Goal: Check status: Check status

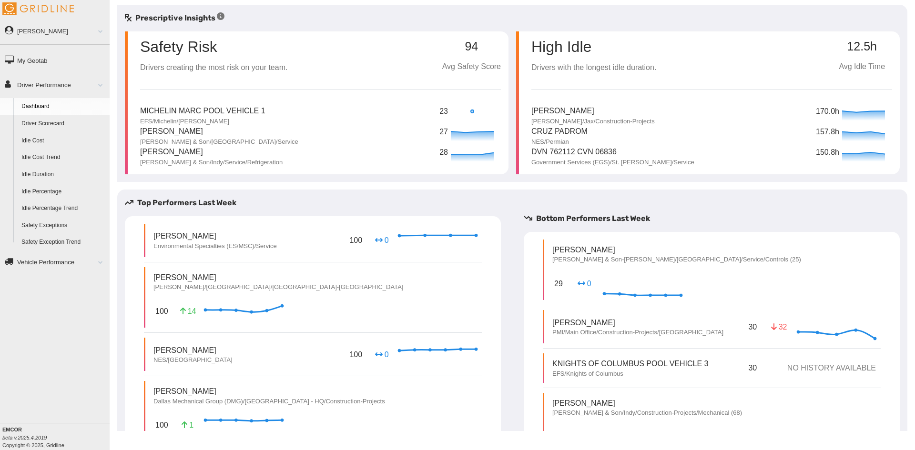
drag, startPoint x: 44, startPoint y: 121, endPoint x: 49, endPoint y: 121, distance: 5.2
click at [44, 121] on link "Driver Scorecard" at bounding box center [63, 123] width 92 height 17
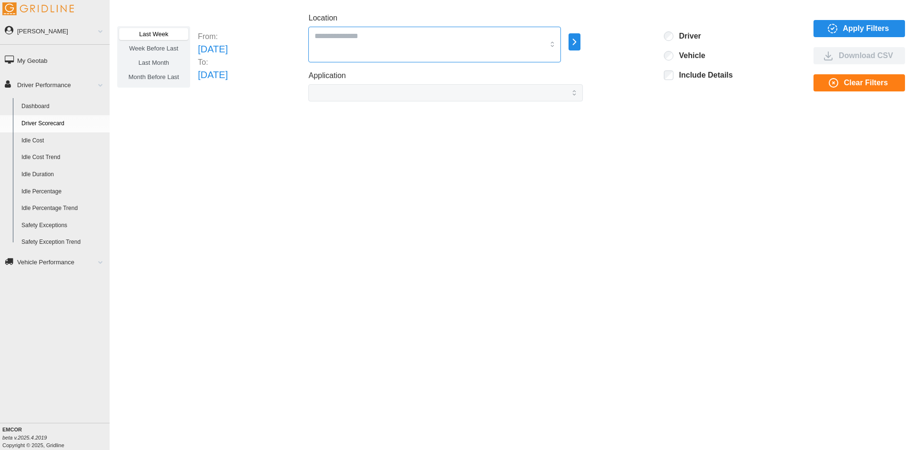
click at [490, 43] on div at bounding box center [434, 45] width 253 height 36
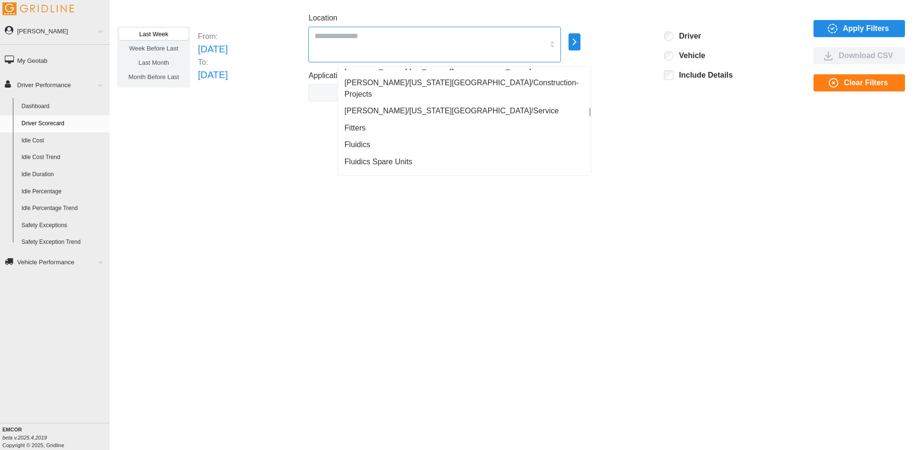
scroll to position [9007, 0]
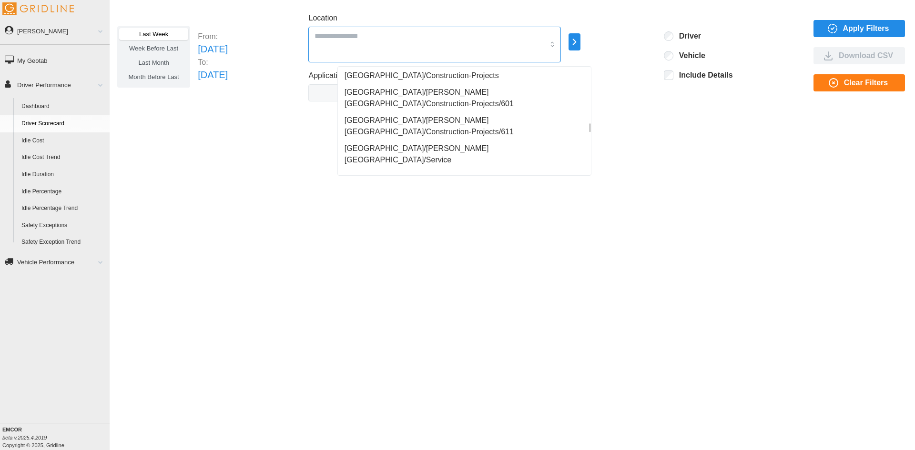
click at [590, 126] on div at bounding box center [589, 127] width 1 height 9
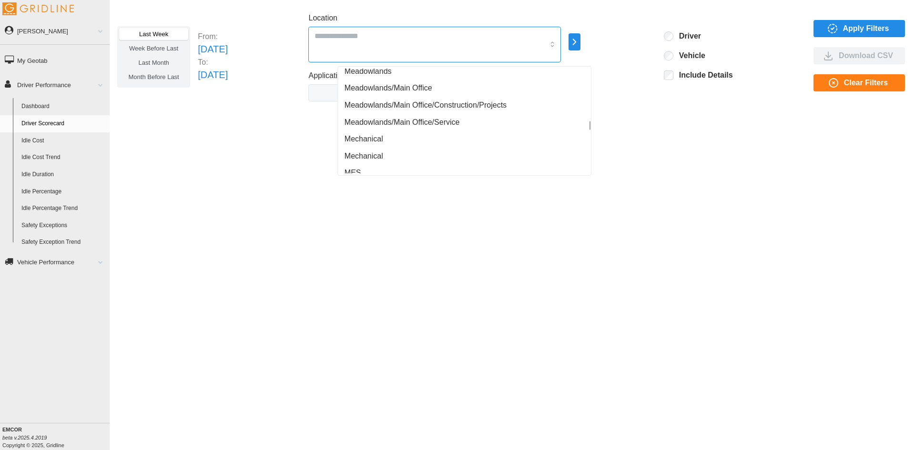
scroll to position [12114, 0]
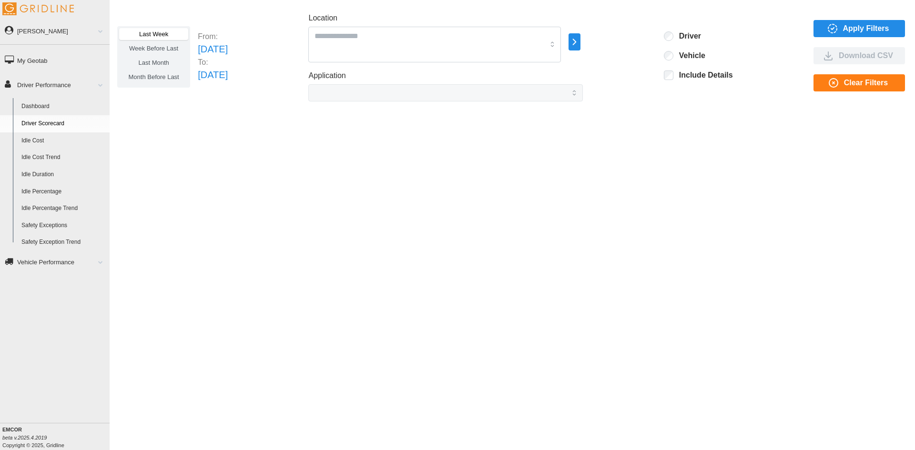
click at [720, 129] on div "Last Week Week Before Last Last Month Month Before Last From: [DATE] To: [DATE]…" at bounding box center [512, 218] width 805 height 427
click at [381, 42] on div at bounding box center [434, 45] width 253 height 36
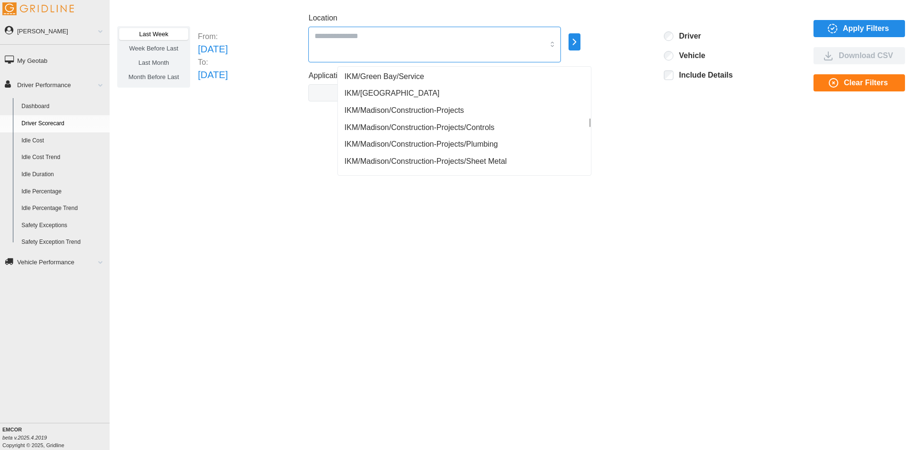
scroll to position [11494, 0]
click at [640, 173] on div "Last Week Week Before Last Last Month Month Before Last From: [DATE] To: [DATE]…" at bounding box center [512, 218] width 805 height 427
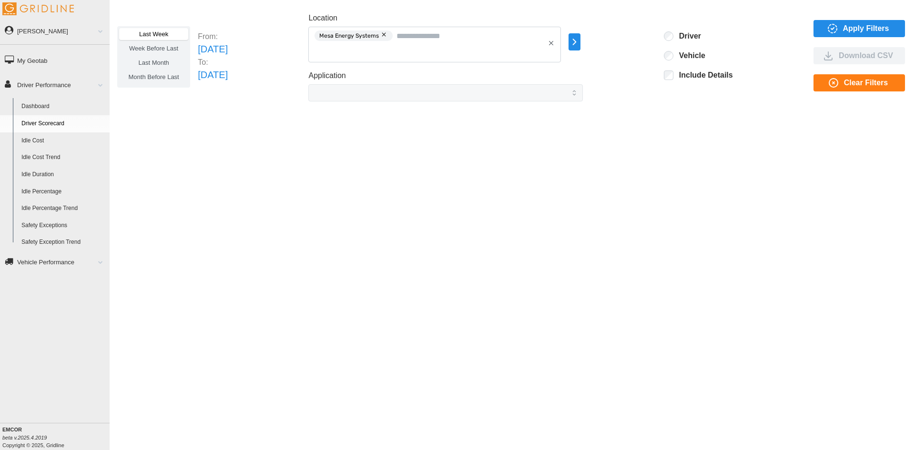
click at [845, 29] on span "Apply Filters" at bounding box center [866, 28] width 46 height 16
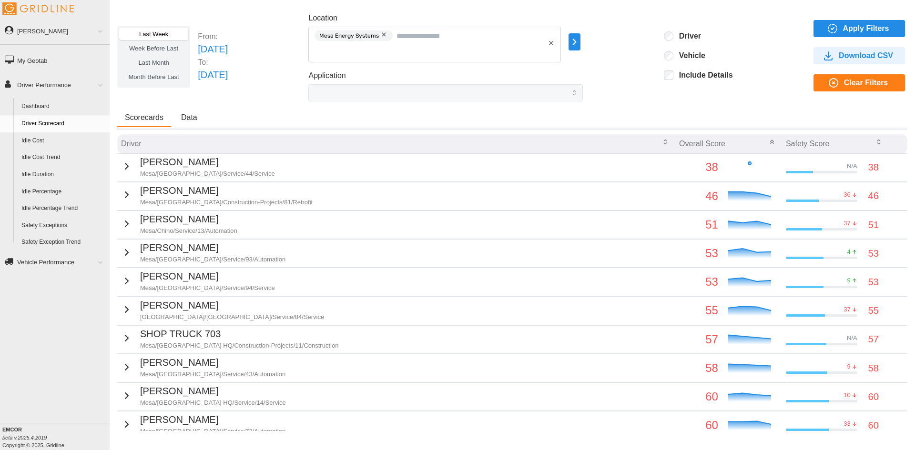
click at [194, 123] on button "Data" at bounding box center [188, 118] width 31 height 18
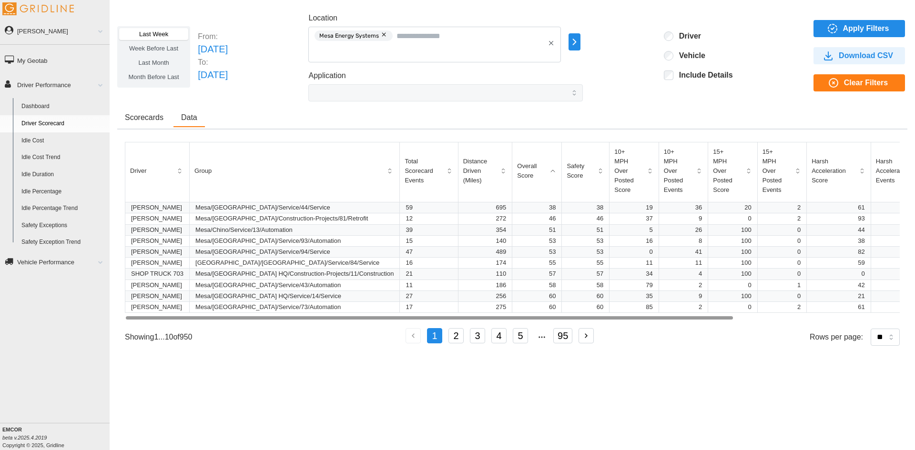
click at [142, 115] on span "Scorecards" at bounding box center [144, 118] width 39 height 8
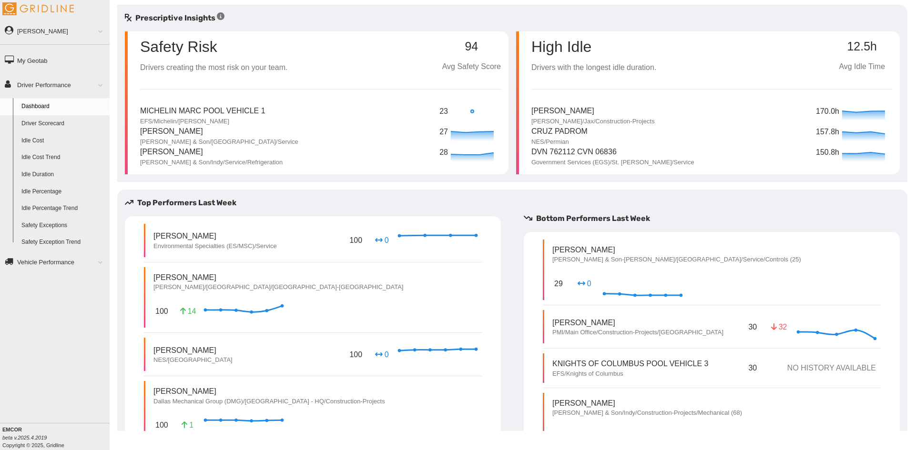
click at [52, 122] on link "Driver Scorecard" at bounding box center [63, 123] width 92 height 17
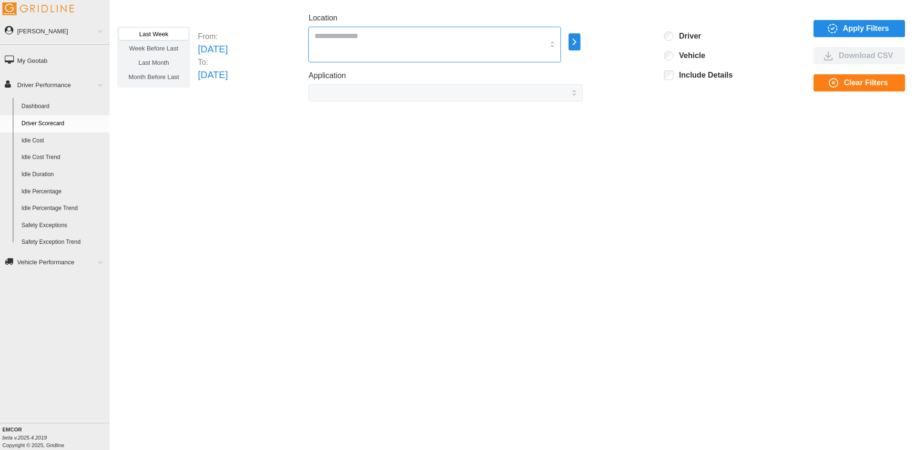
click at [466, 30] on input "Location" at bounding box center [430, 36] width 230 height 12
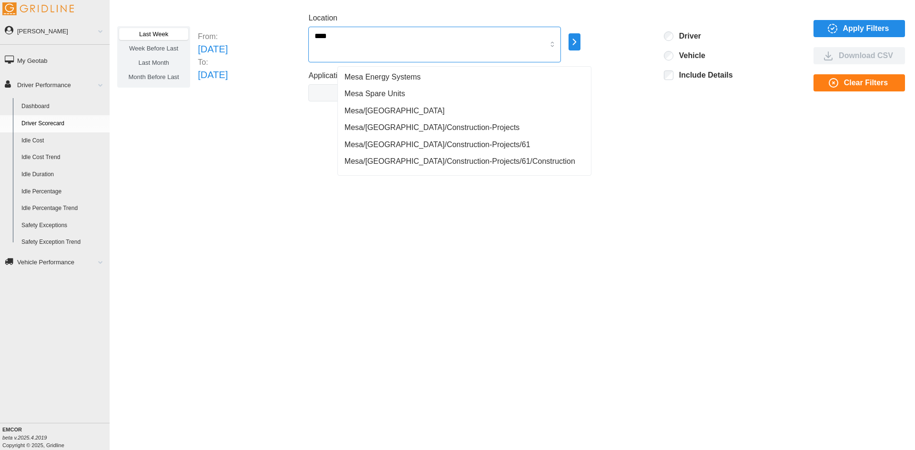
type input "****"
click at [403, 84] on div "Mesa Energy Systems" at bounding box center [464, 77] width 249 height 17
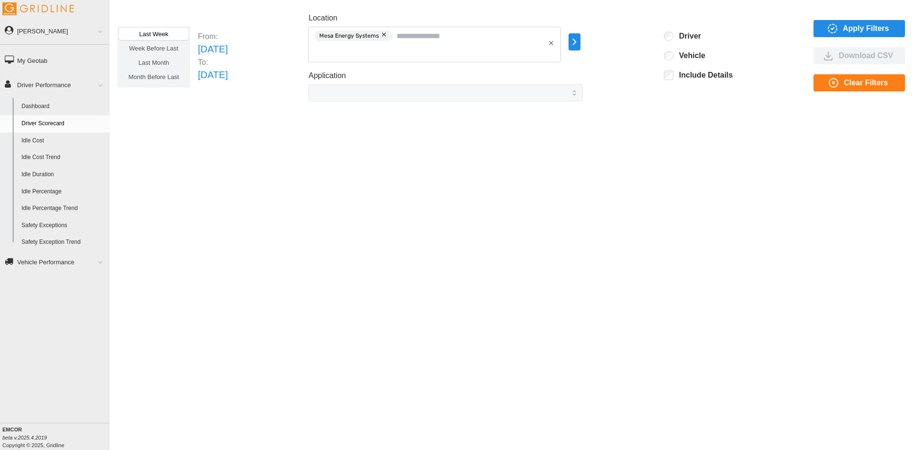
click at [680, 108] on div "Last Week Week Before Last Last Month Month Before Last From: [DATE] To: [DATE]…" at bounding box center [512, 218] width 805 height 427
click at [868, 29] on span "Apply Filters" at bounding box center [866, 28] width 46 height 16
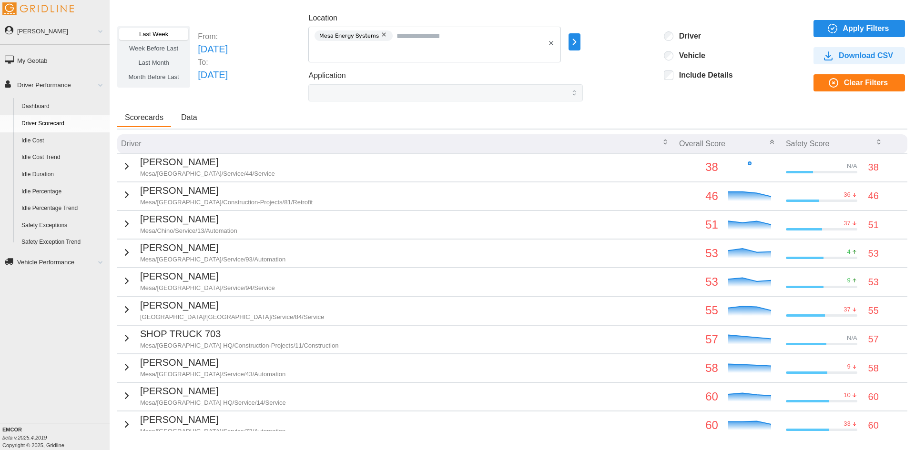
click at [843, 31] on span "Apply Filters" at bounding box center [866, 28] width 46 height 16
click at [195, 116] on span "Data" at bounding box center [189, 118] width 16 height 8
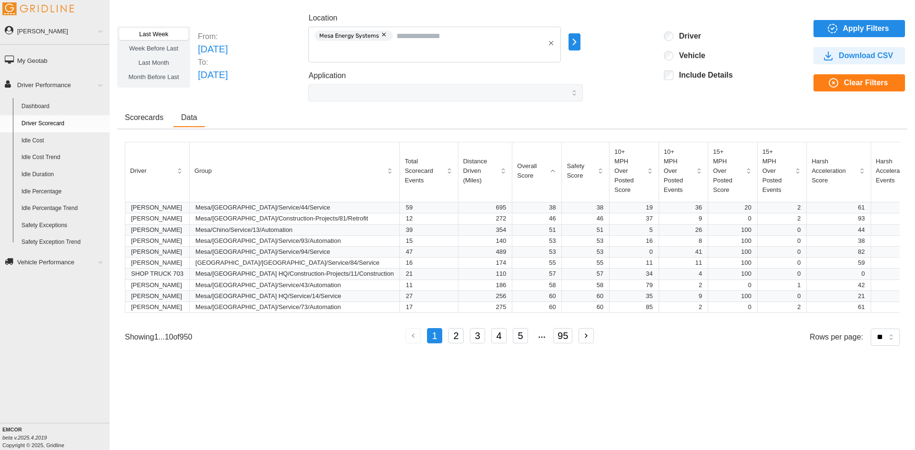
click at [868, 55] on span "Download CSV" at bounding box center [866, 56] width 54 height 16
click at [155, 51] on span "Week Before Last" at bounding box center [153, 48] width 49 height 7
click at [855, 31] on span "Apply Filters" at bounding box center [866, 28] width 46 height 16
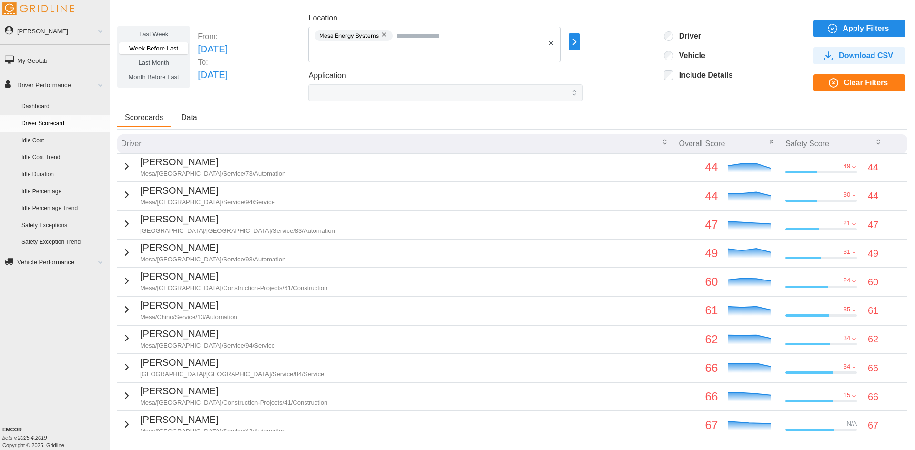
click at [858, 51] on span "Download CSV" at bounding box center [866, 56] width 54 height 16
click at [161, 61] on span "Last Month" at bounding box center [153, 62] width 30 height 7
click at [159, 53] on label "Week Before Last" at bounding box center [153, 48] width 69 height 12
click at [180, 120] on button "Data" at bounding box center [188, 118] width 31 height 18
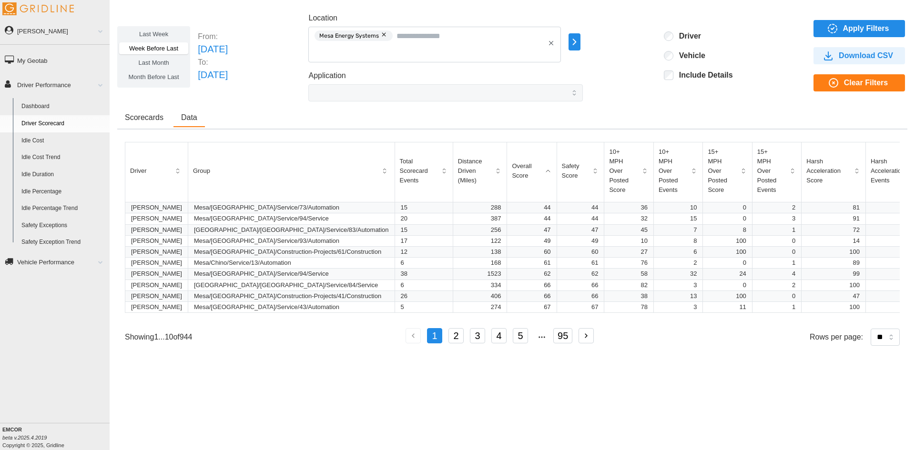
drag, startPoint x: 152, startPoint y: 122, endPoint x: 163, endPoint y: 119, distance: 11.9
click at [152, 122] on button "Scorecards" at bounding box center [144, 118] width 54 height 18
